Goal: Manage account settings

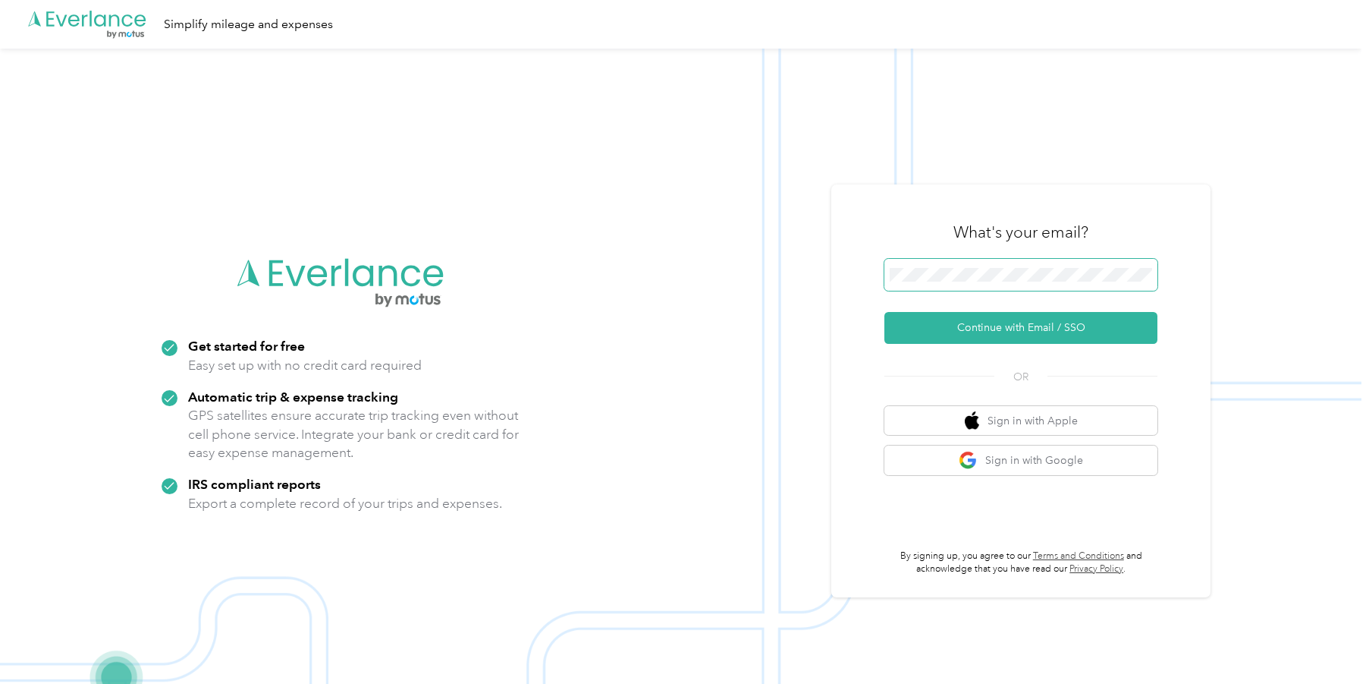
click at [885, 312] on button "Continue with Email / SSO" at bounding box center [1021, 328] width 273 height 32
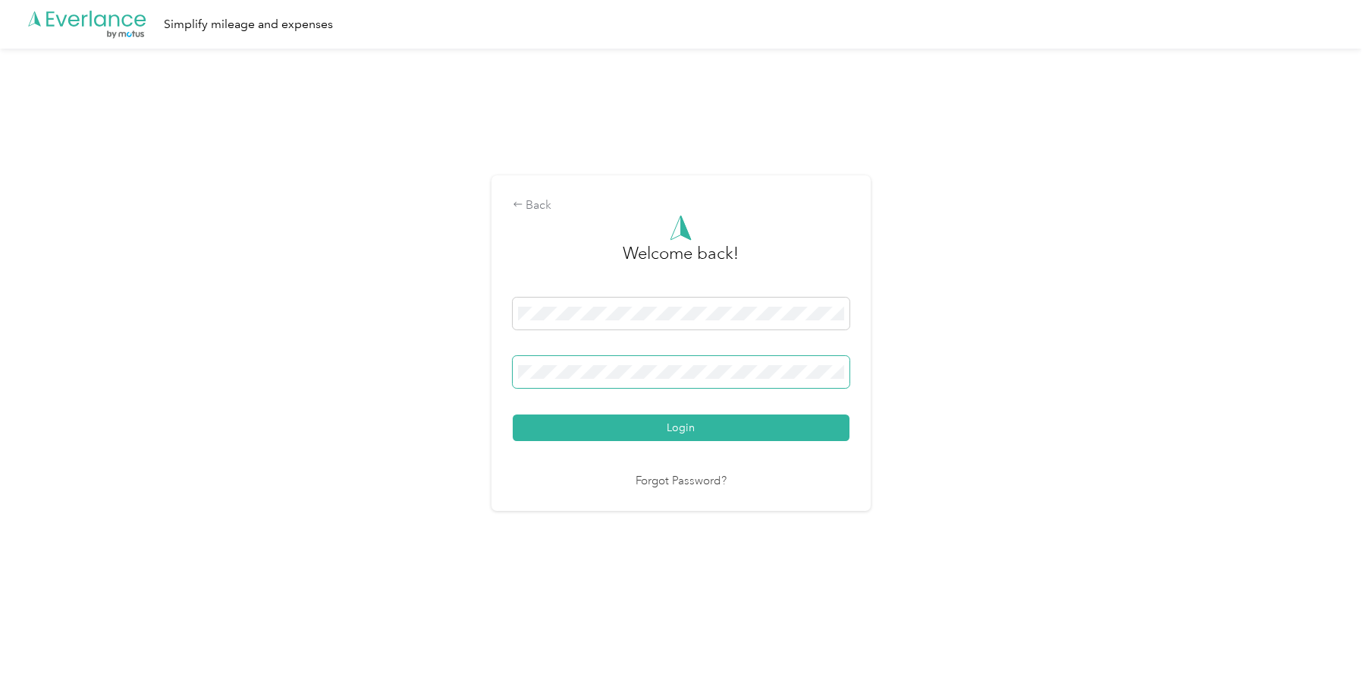
click at [513, 414] on button "Login" at bounding box center [681, 427] width 337 height 27
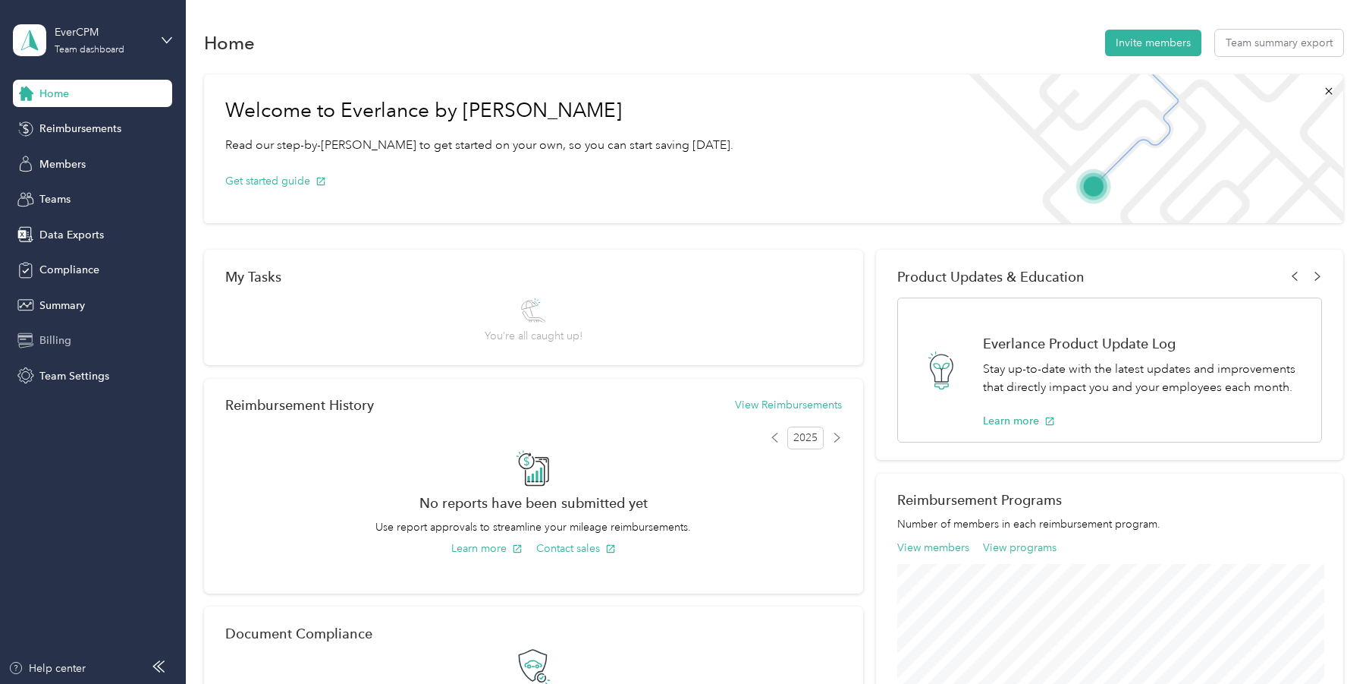
click at [68, 341] on span "Billing" at bounding box center [55, 340] width 32 height 16
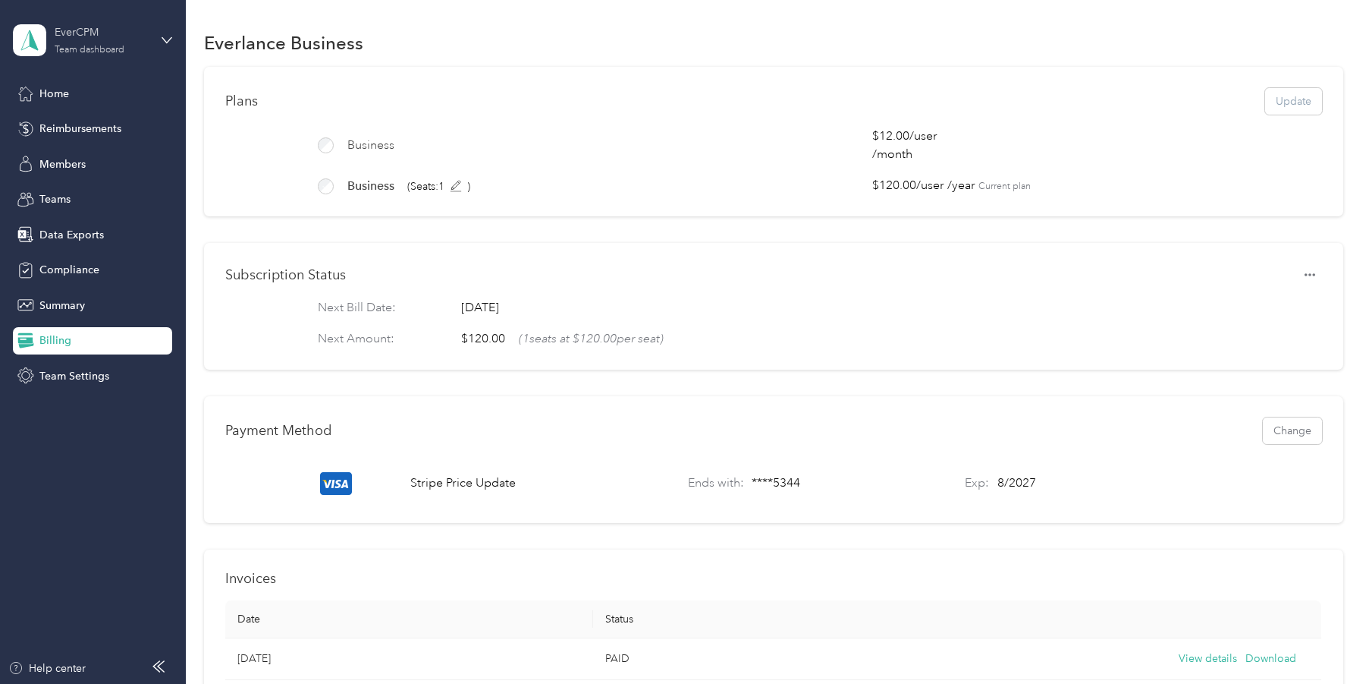
click at [112, 35] on div "EverCPM" at bounding box center [102, 32] width 95 height 16
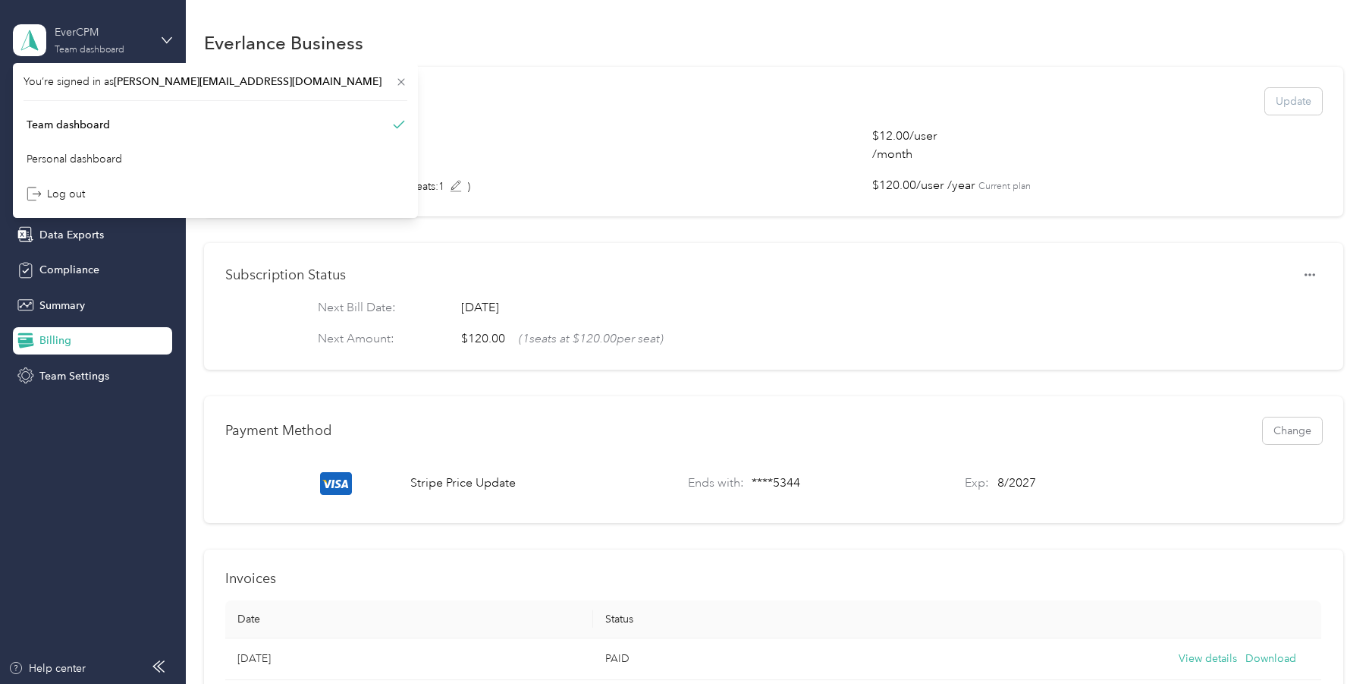
click at [112, 35] on div "EverCPM" at bounding box center [102, 32] width 95 height 16
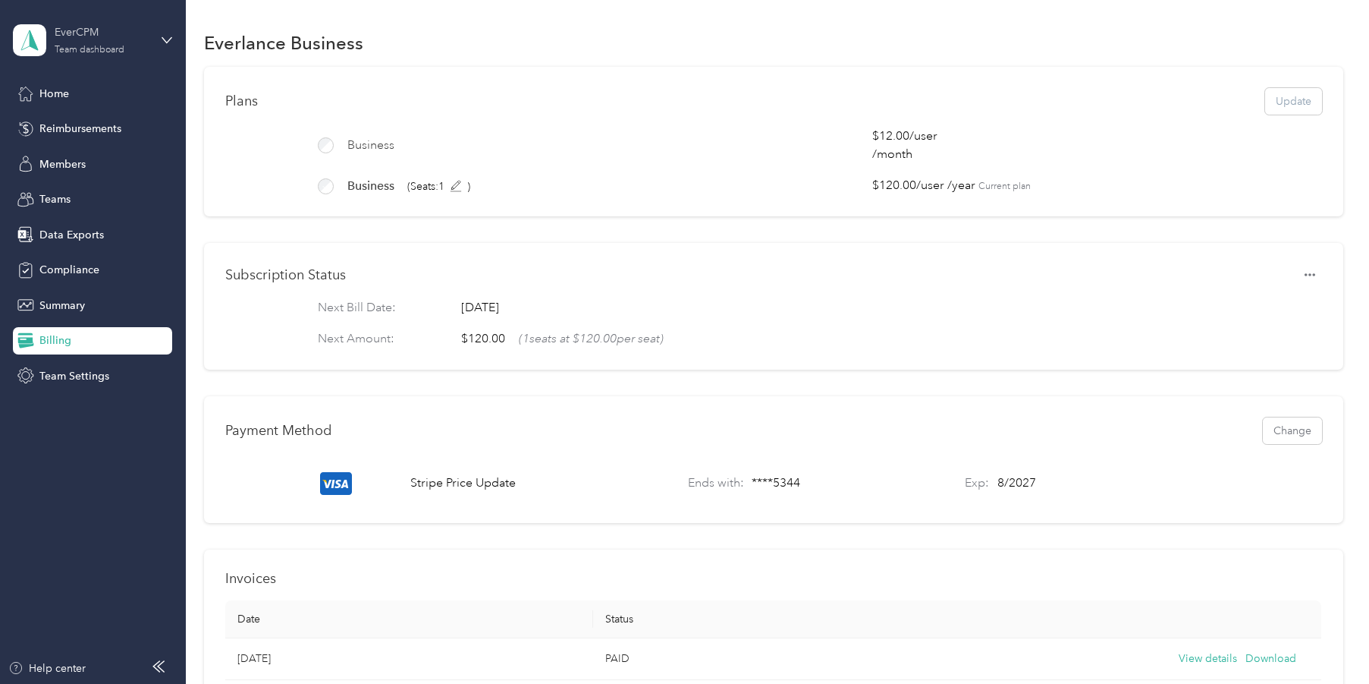
click at [118, 42] on div "EverCPM Team dashboard" at bounding box center [102, 39] width 95 height 30
click at [146, 187] on div "Log out" at bounding box center [216, 194] width 384 height 27
